Goal: Task Accomplishment & Management: Complete application form

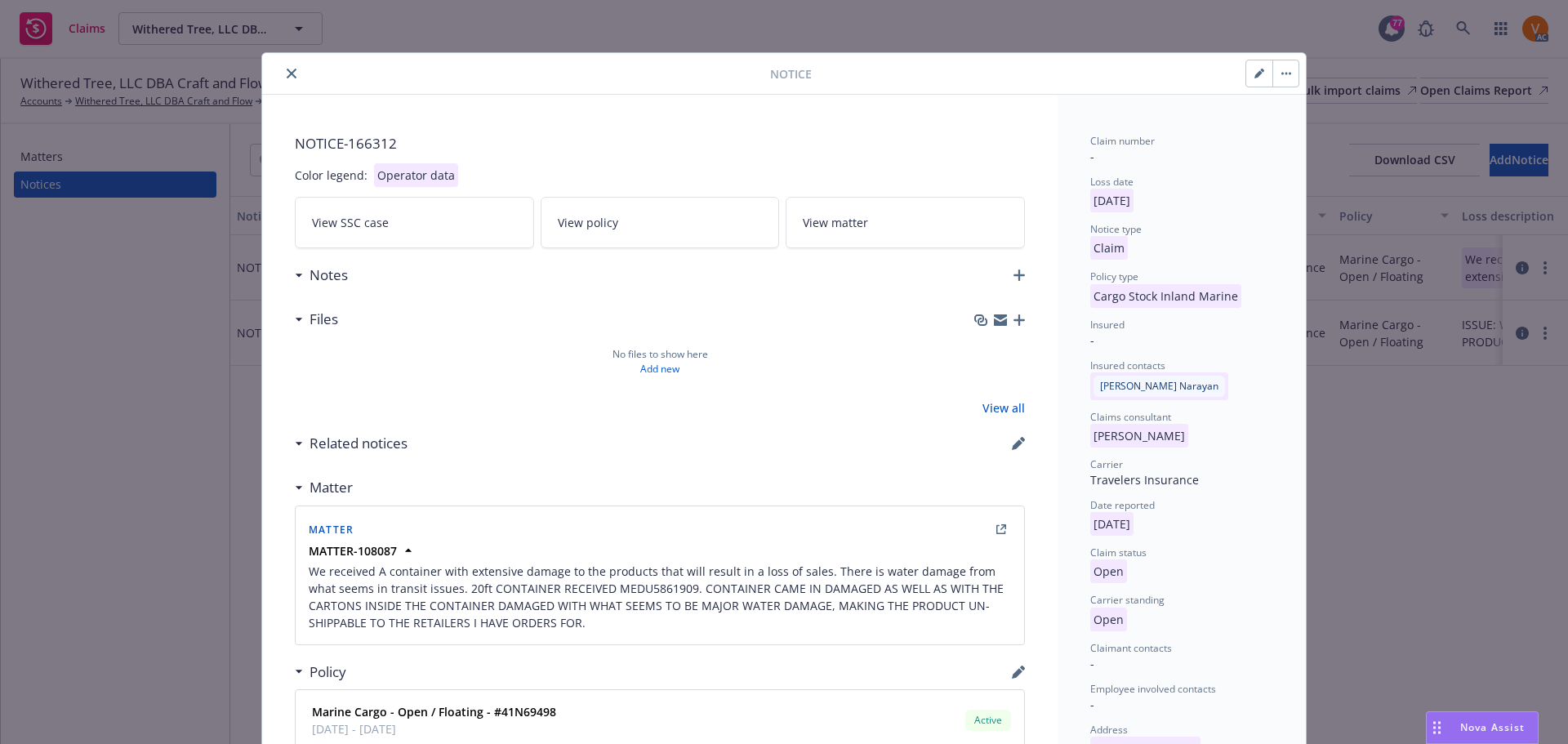
click at [1266, 81] on button "button" at bounding box center [1260, 73] width 27 height 27
select select "CARGO_STOCK_INLAND_MARINE"
select select "open"
select select "CLAIM"
select select "OPEN"
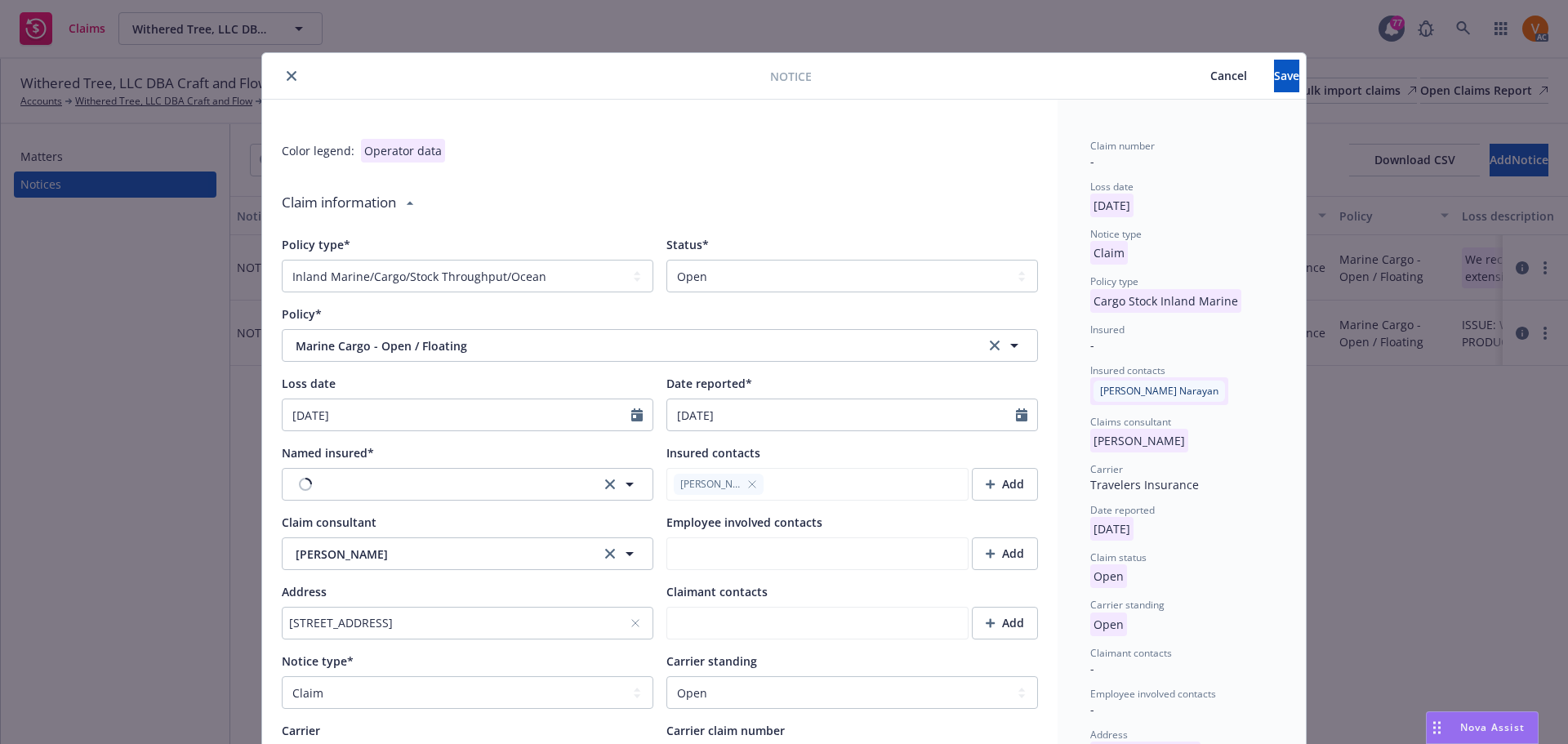
type textarea "x"
type textarea "We received A container with extensive damage to the products that will result …"
click at [690, 266] on select "Select a status Closed Open" at bounding box center [852, 276] width 372 height 33
select select "closed"
click at [666, 260] on select "Select a status Closed Open" at bounding box center [852, 276] width 372 height 33
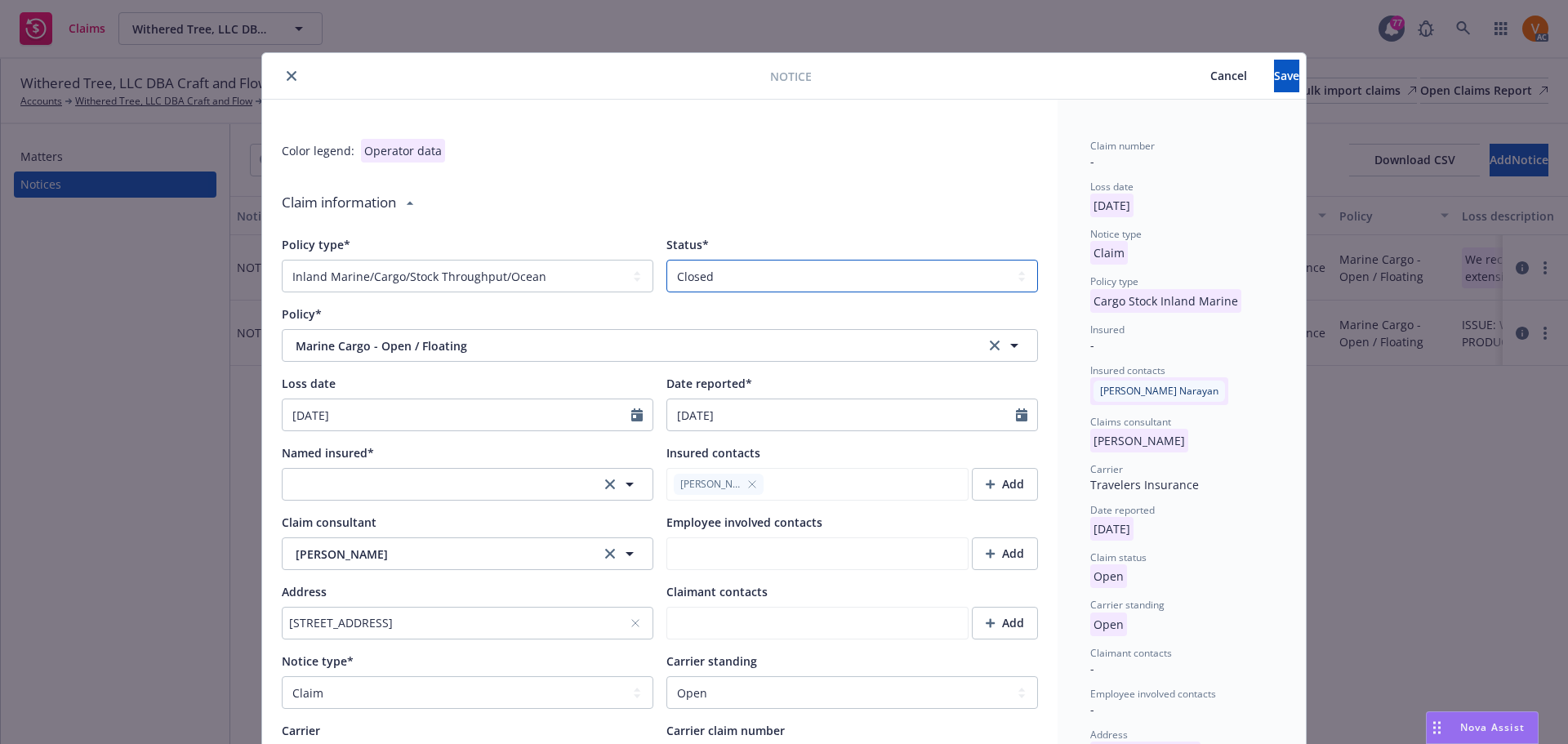
type textarea "x"
type textarea "We received A container with extensive damage to the products that will result …"
click at [418, 468] on button "button" at bounding box center [467, 484] width 372 height 33
click at [460, 444] on div "Named insured*" at bounding box center [467, 452] width 372 height 17
click at [449, 468] on button "button" at bounding box center [467, 484] width 372 height 33
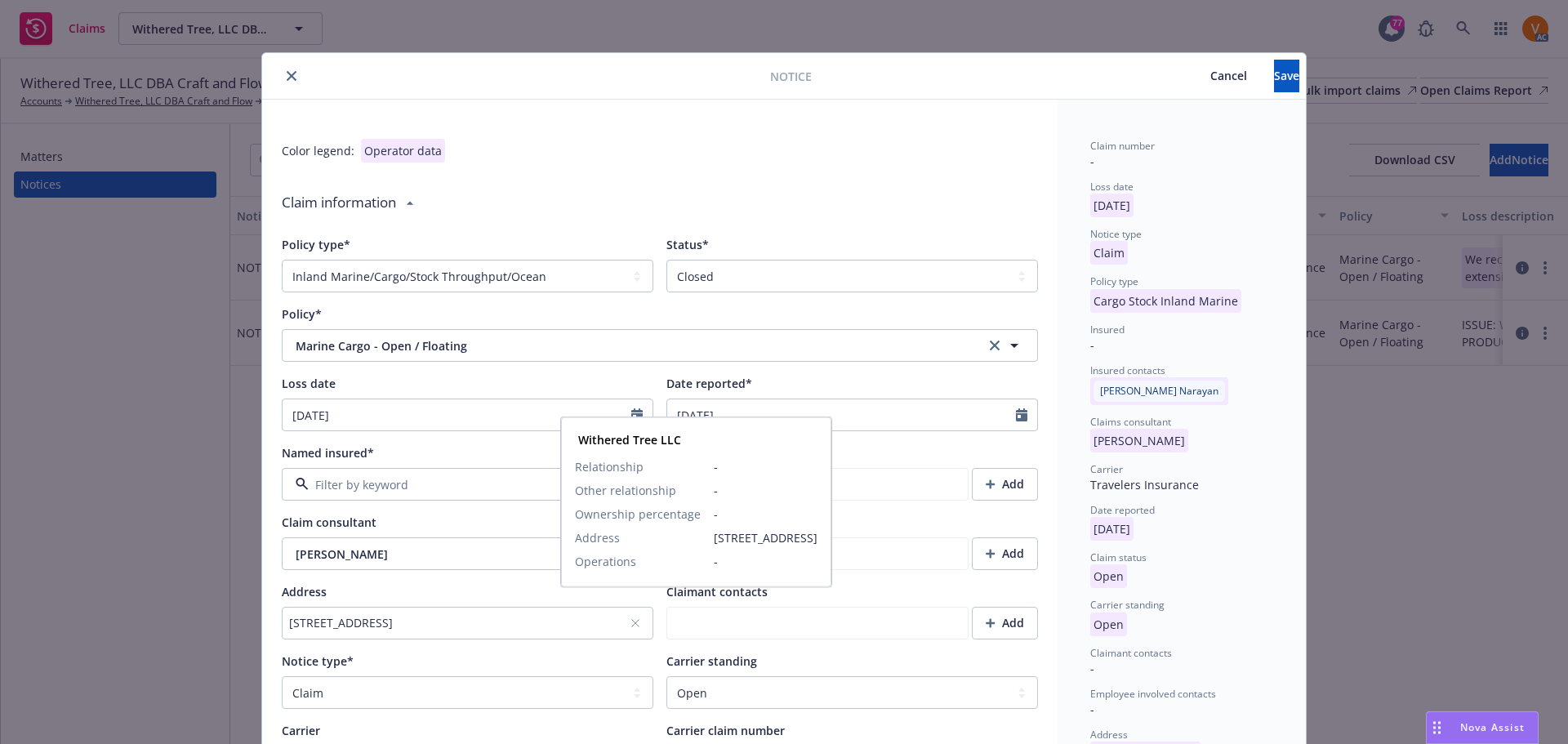
click at [438, 493] on span "Withered Tree LLC" at bounding box center [437, 501] width 102 height 17
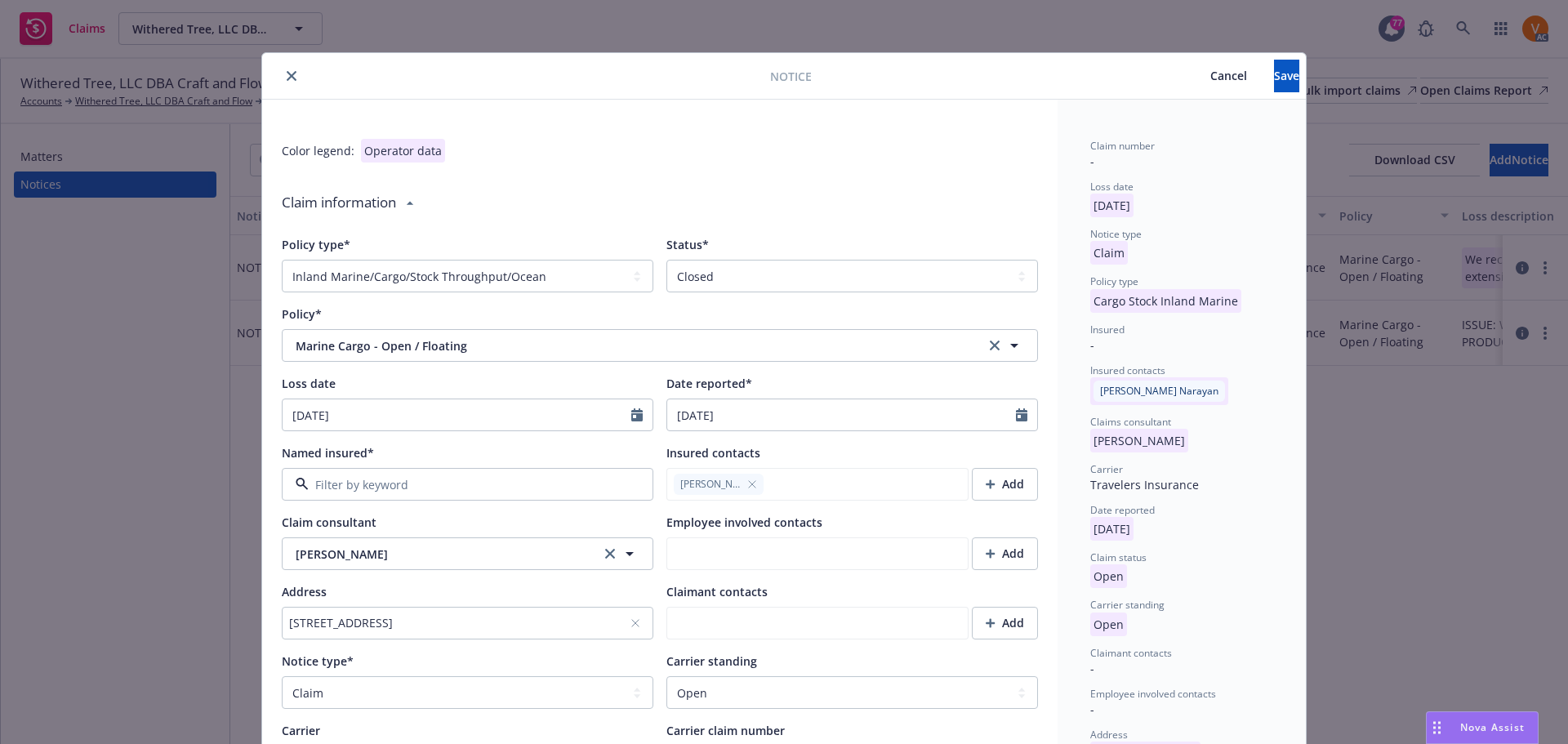
type textarea "x"
type textarea "We received A container with extensive damage to the products that will result …"
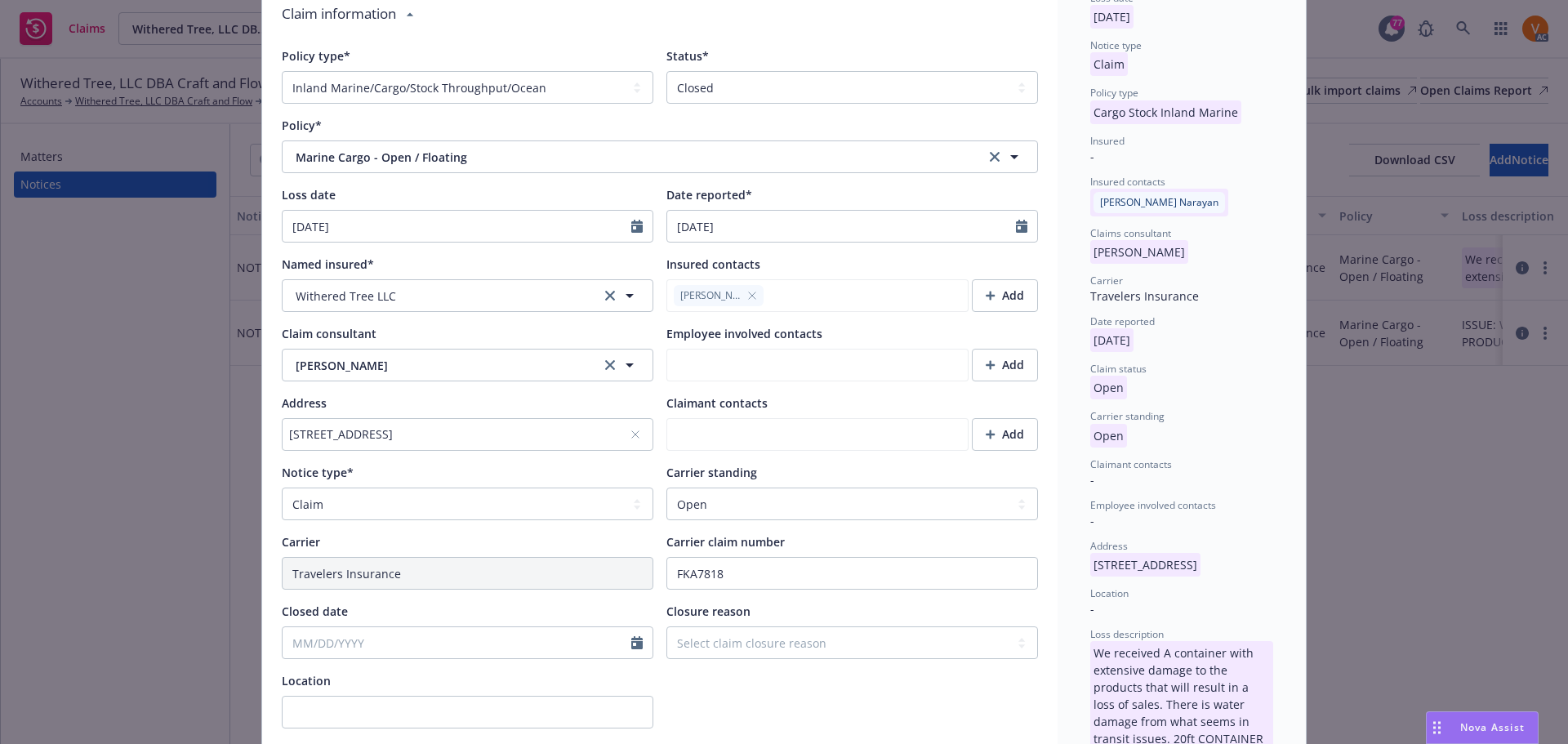
scroll to position [245, 0]
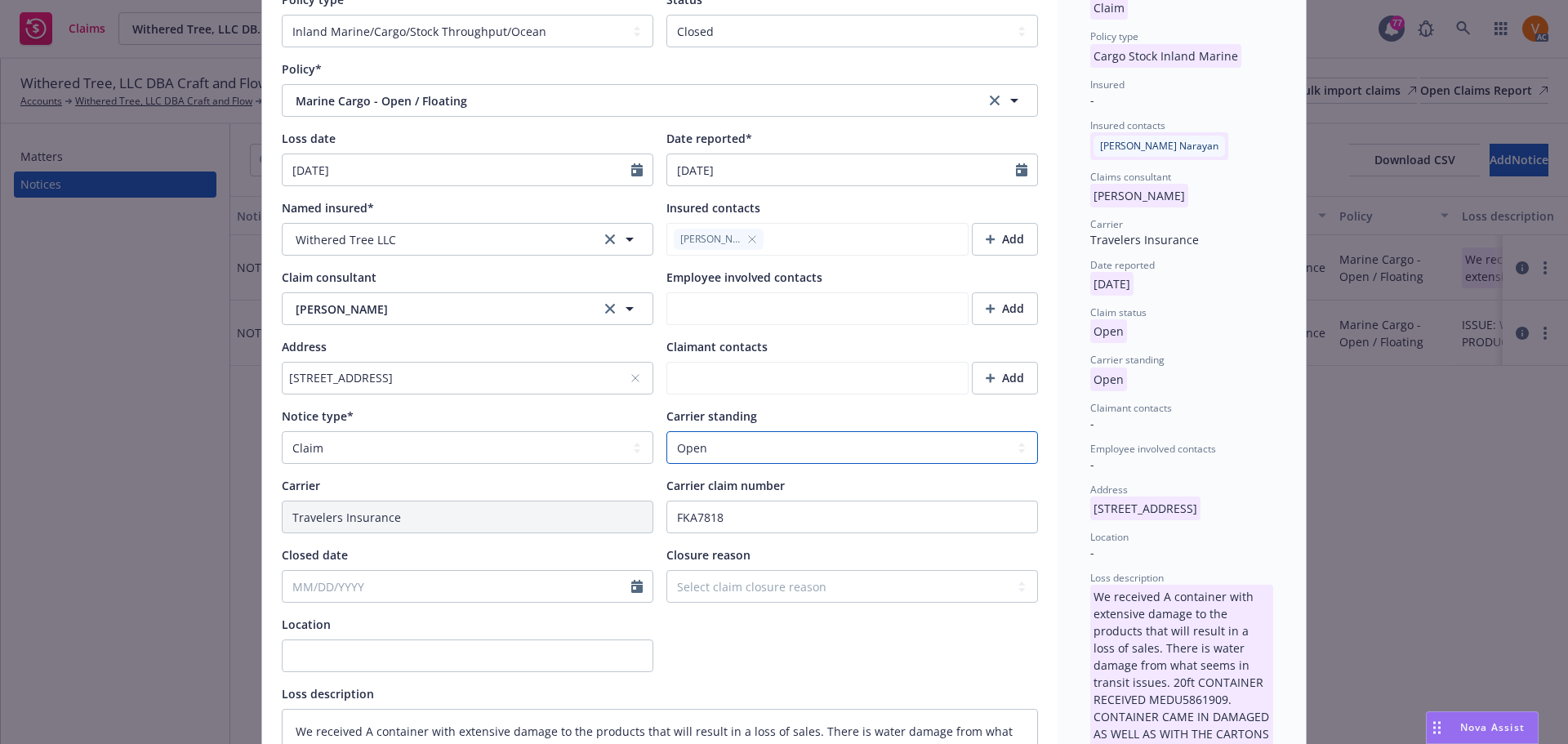
click at [744, 432] on select "Select a carrier standing Closed Not submitted Open Reopened Subrogated Withdra…" at bounding box center [852, 447] width 372 height 33
select select "CLOSED"
click at [666, 432] on select "Select a carrier standing Closed Not submitted Open Reopened Subrogated Withdra…" at bounding box center [852, 447] width 372 height 33
type textarea "x"
type textarea "We received A container with extensive damage to the products that will result …"
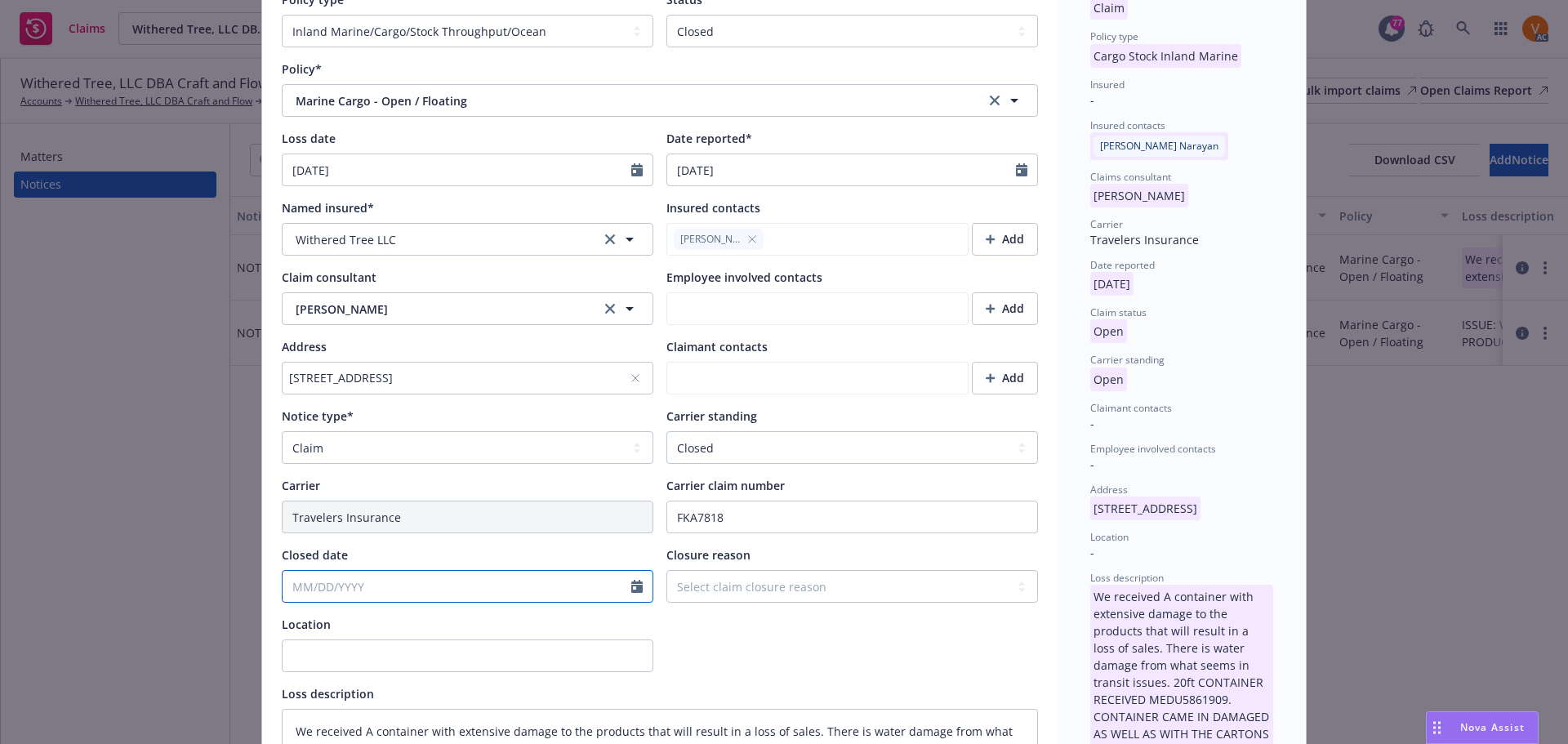
click at [475, 571] on input "Closed date" at bounding box center [457, 585] width 349 height 31
select select "8"
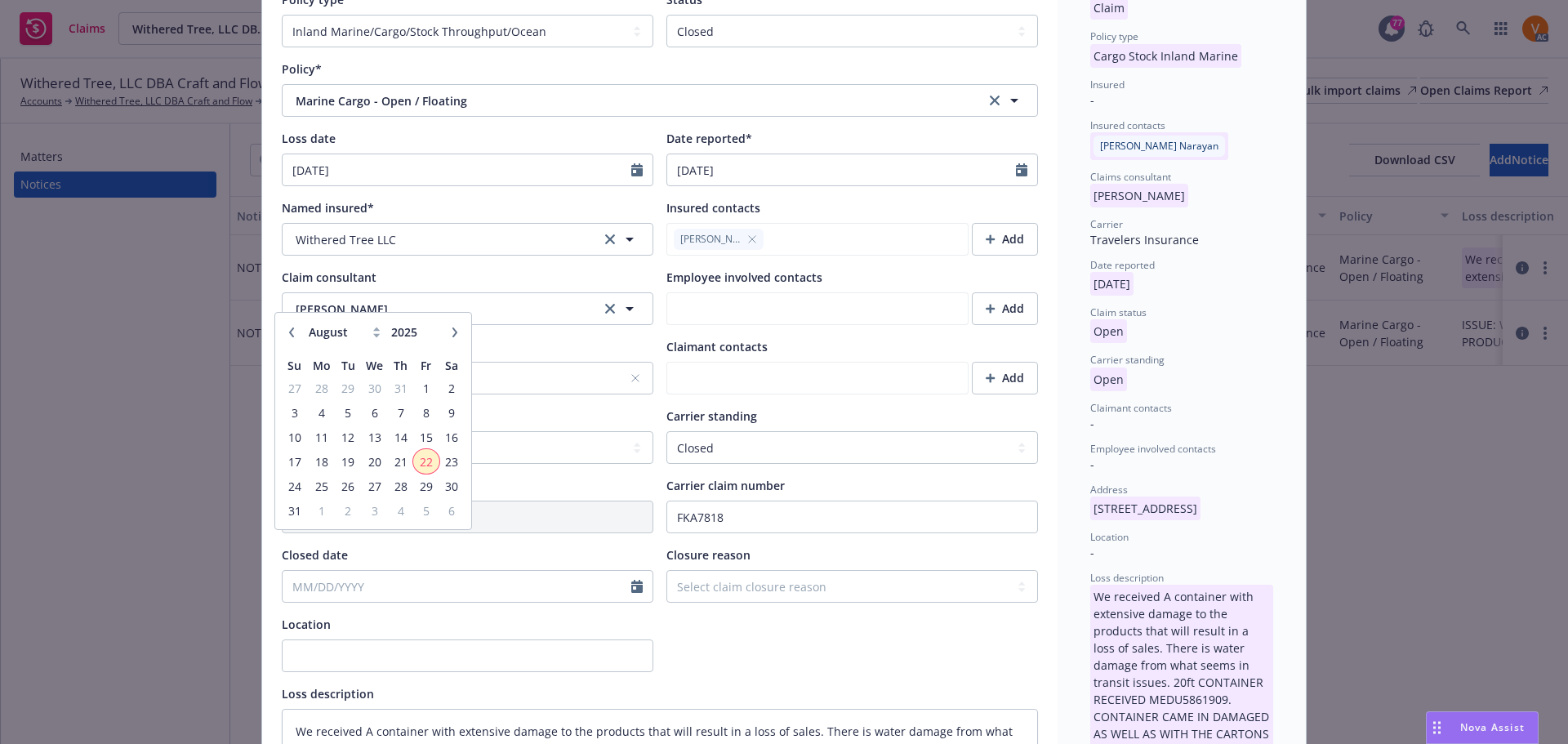
click at [427, 455] on span "22" at bounding box center [426, 461] width 22 height 21
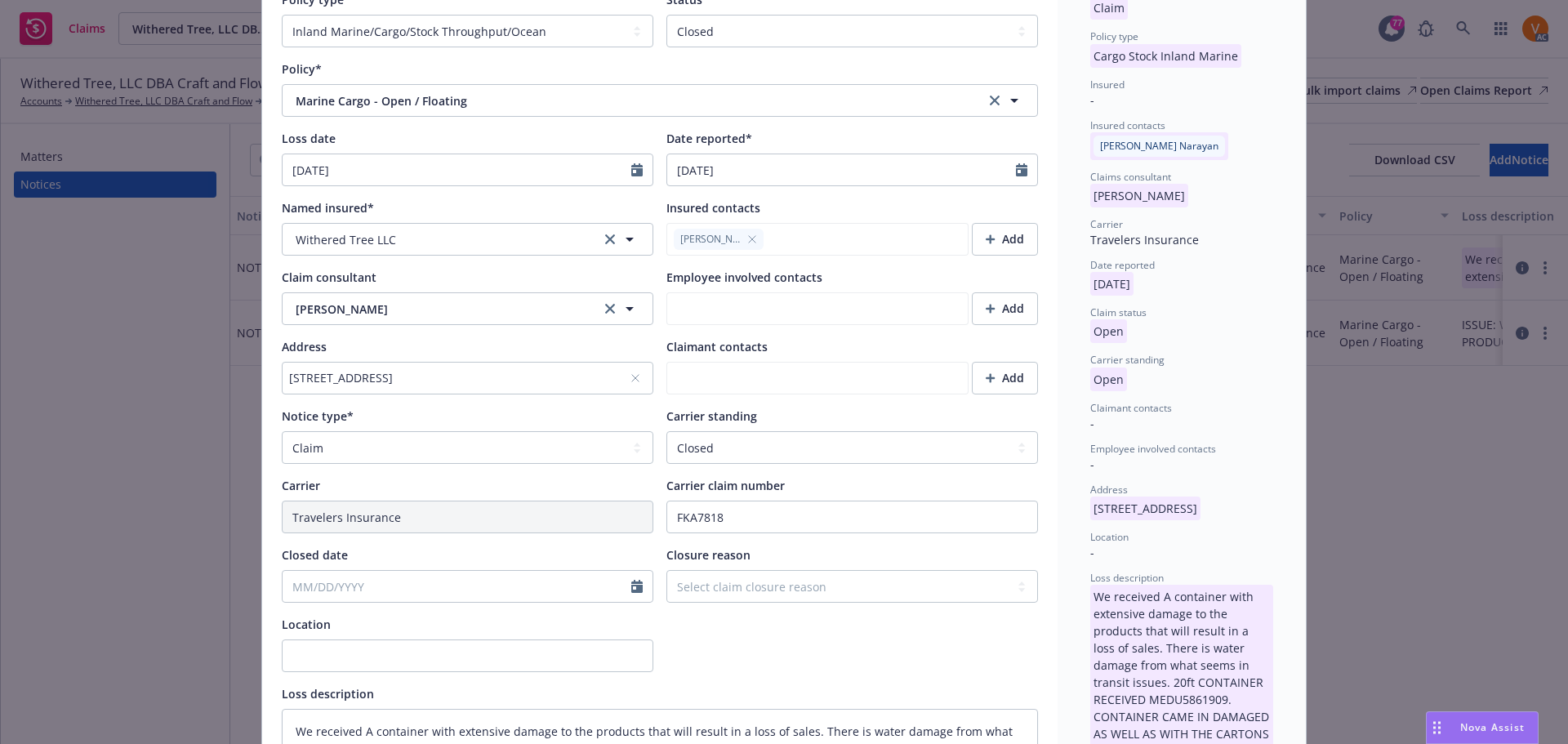
type textarea "x"
type input "[DATE]"
type textarea "We received A container with extensive damage to the products that will result …"
click at [703, 571] on select "Select claim closure reason Administrative closure Closed Closed no liability f…" at bounding box center [852, 586] width 372 height 33
select select "settled"
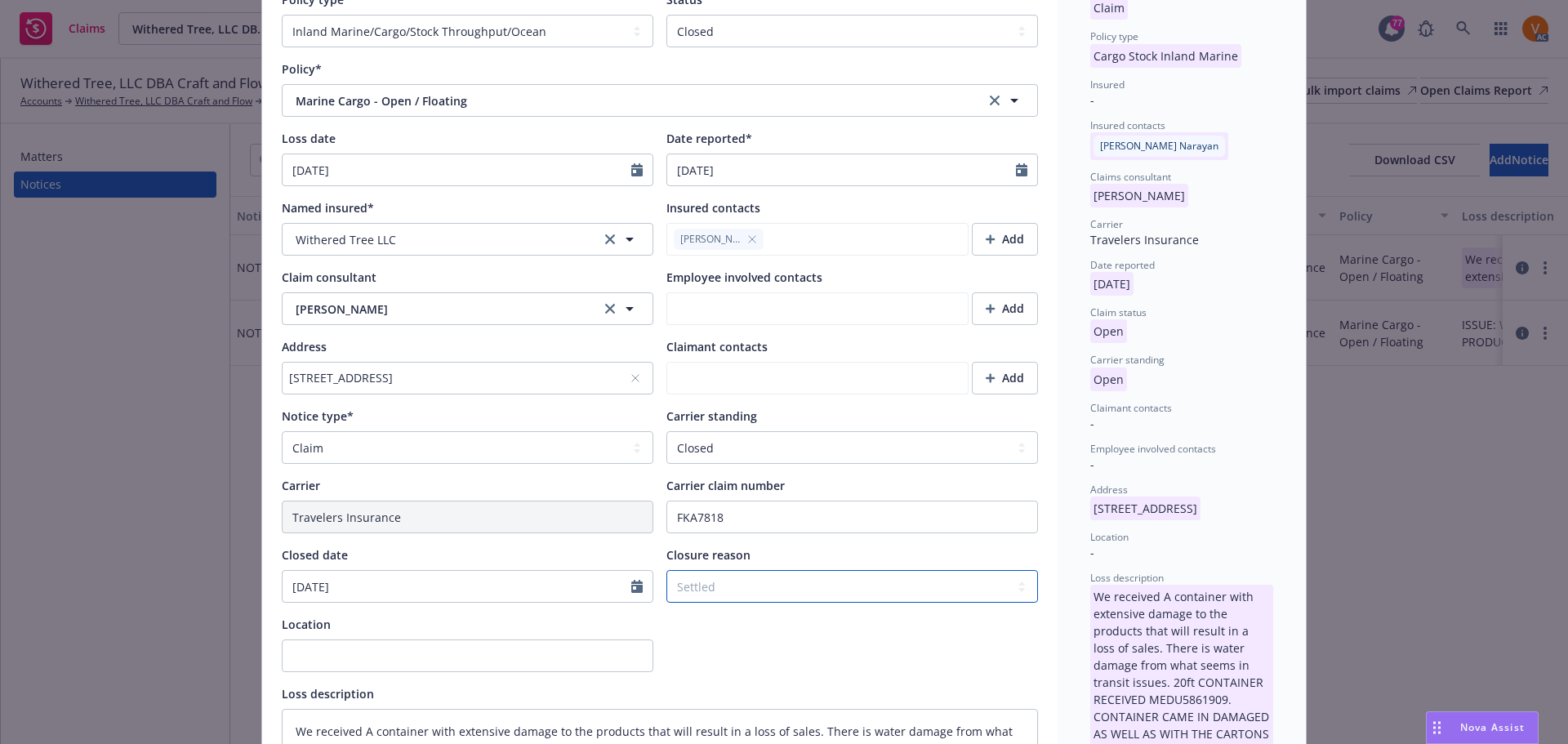
click at [666, 571] on select "Select claim closure reason Administrative closure Closed Closed no liability f…" at bounding box center [852, 586] width 372 height 33
type textarea "x"
type textarea "We received A container with extensive damage to the products that will result …"
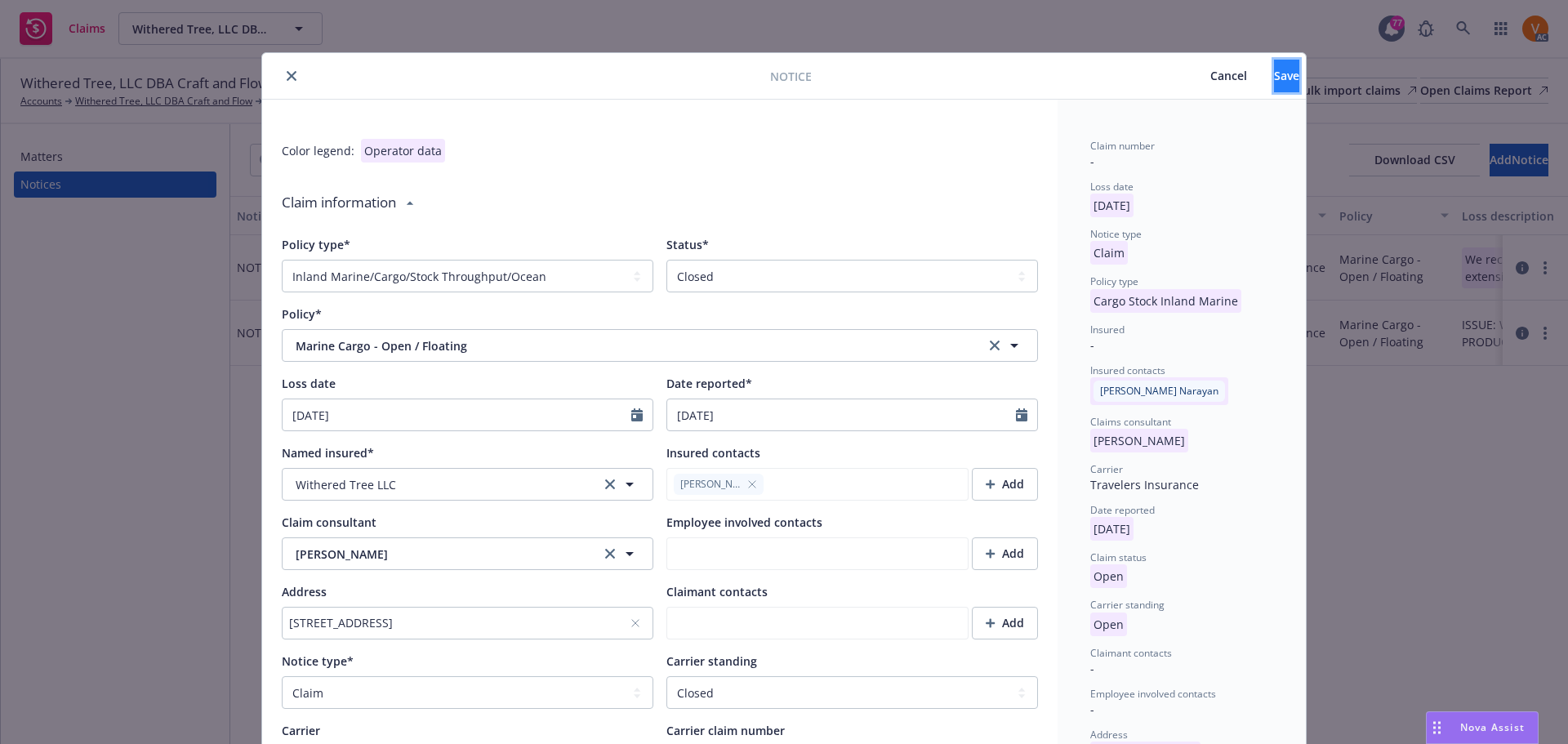
click at [1274, 71] on span "Save" at bounding box center [1287, 76] width 26 height 16
type textarea "x"
type textarea "We received A container with extensive damage to the products that will result …"
type textarea "x"
type textarea "We received A container with extensive damage to the products that will result …"
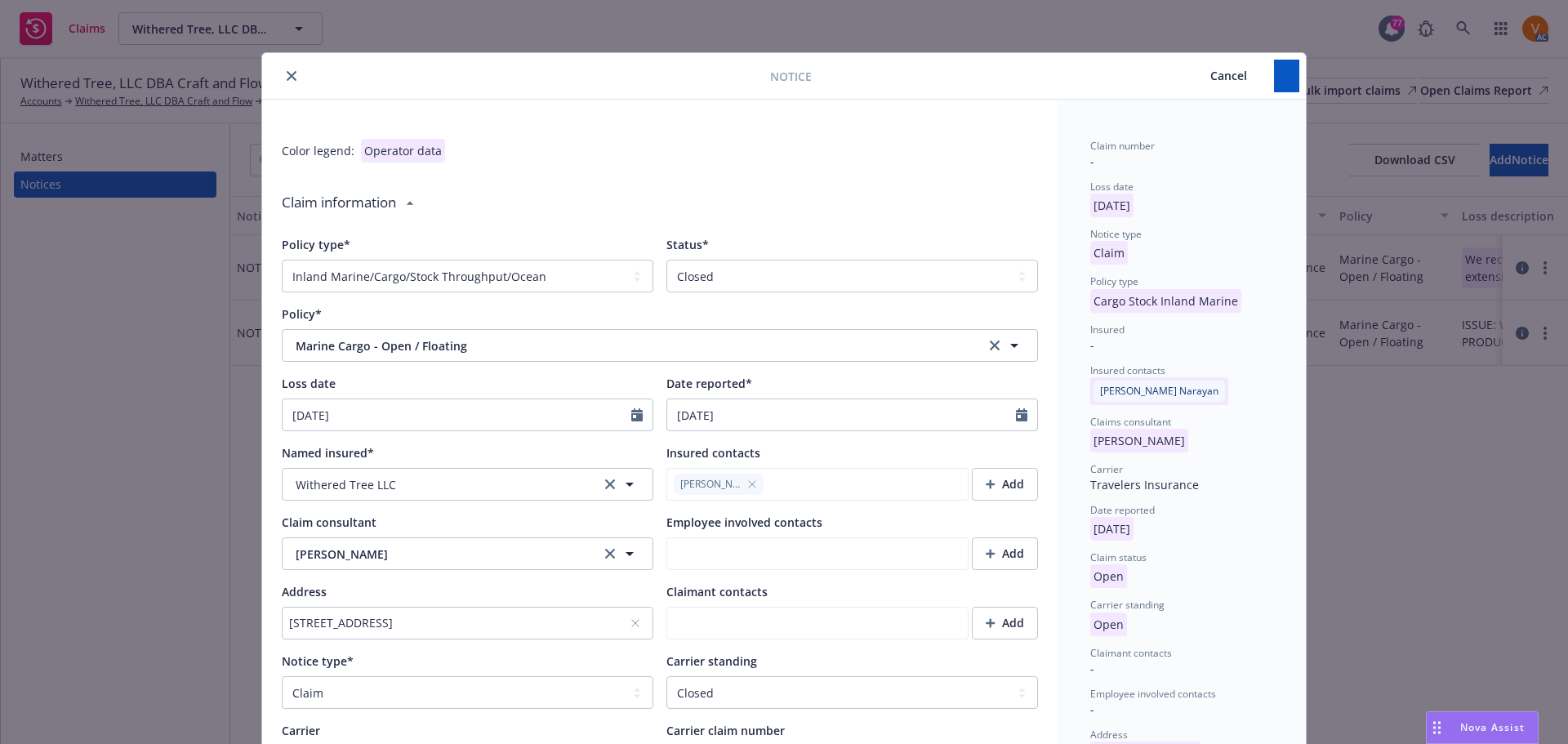
type textarea "x"
type textarea "We received A container with extensive damage to the products that will result …"
type textarea "x"
